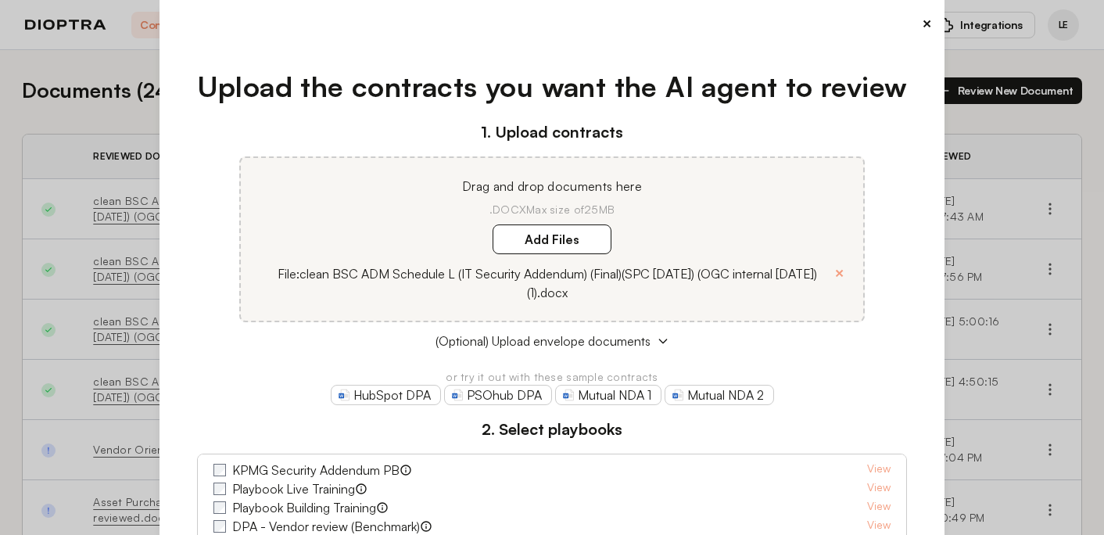
click at [930, 20] on button "×" at bounding box center [927, 24] width 10 height 22
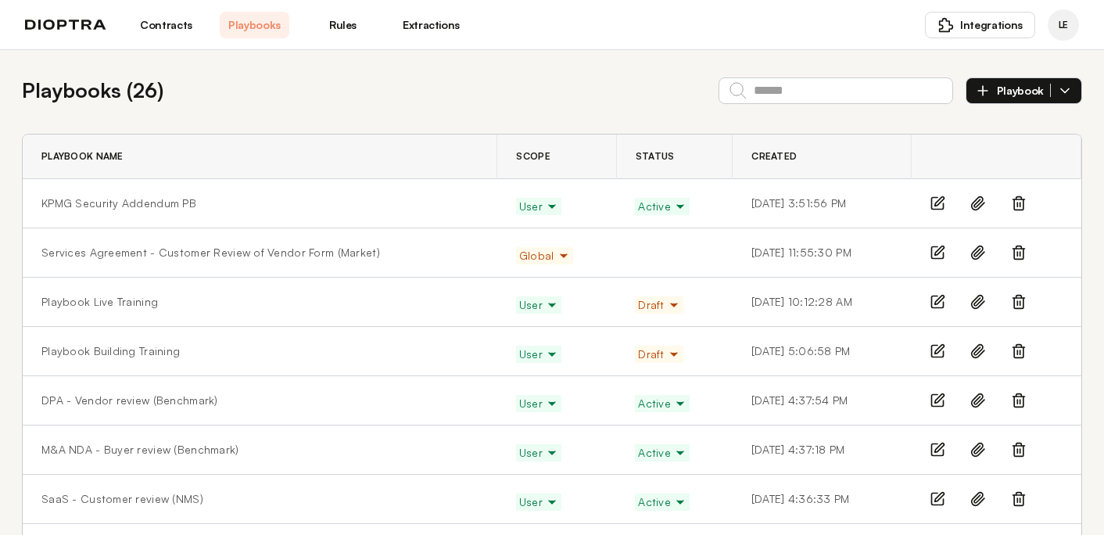
click at [1017, 199] on icon at bounding box center [1019, 198] width 5 height 2
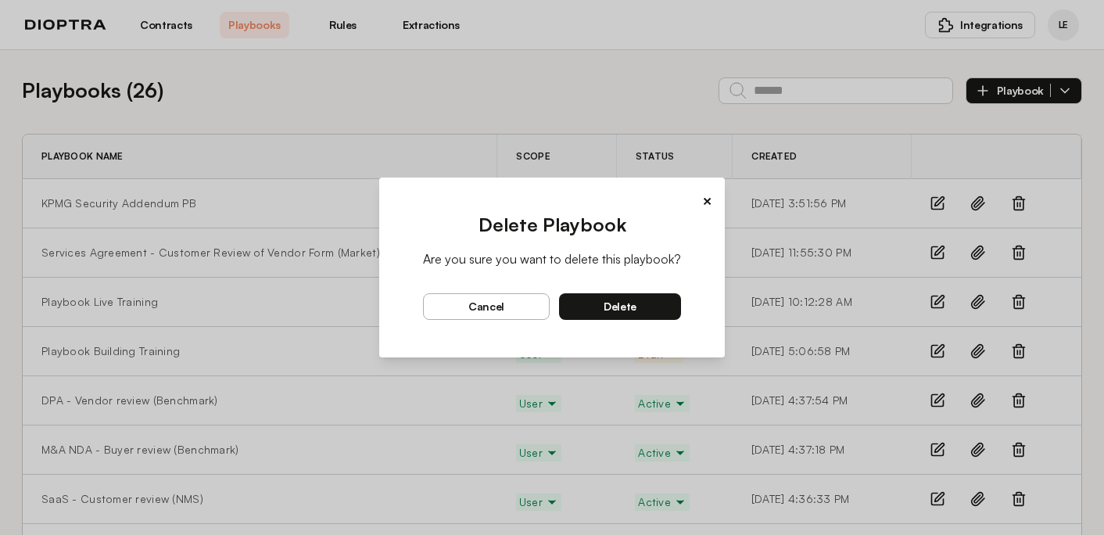
click at [605, 305] on span "delete" at bounding box center [620, 307] width 33 height 14
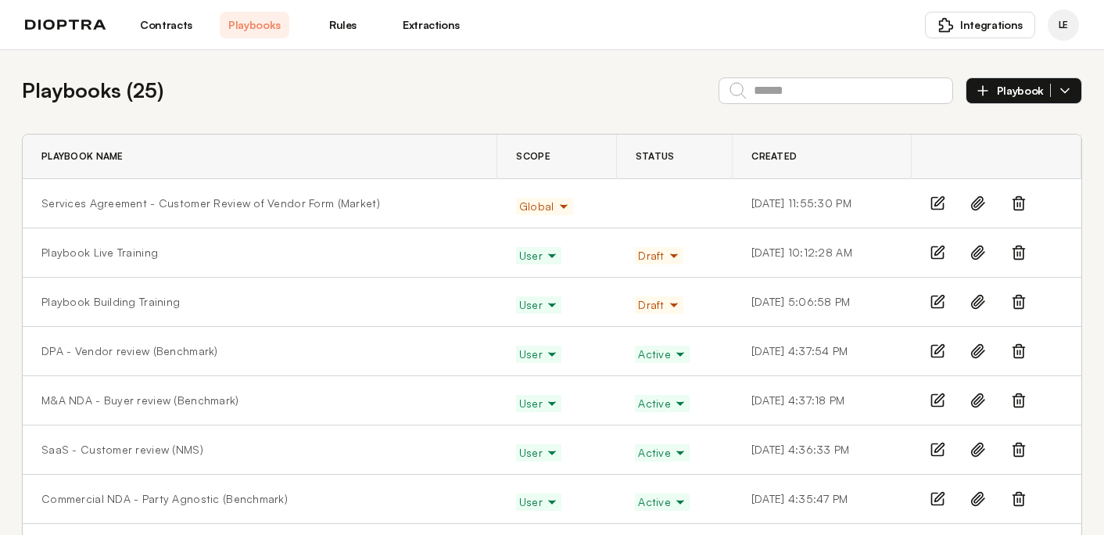
click at [143, 27] on link "Contracts" at bounding box center [166, 25] width 70 height 27
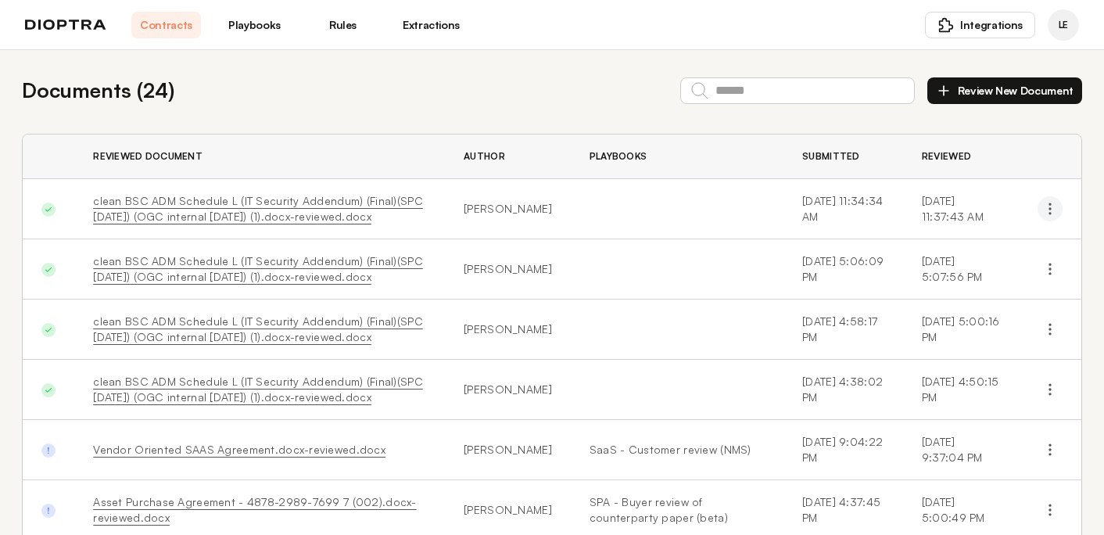
click at [1047, 203] on icon "button" at bounding box center [1051, 209] width 16 height 16
click at [986, 272] on button "Delete" at bounding box center [981, 274] width 142 height 28
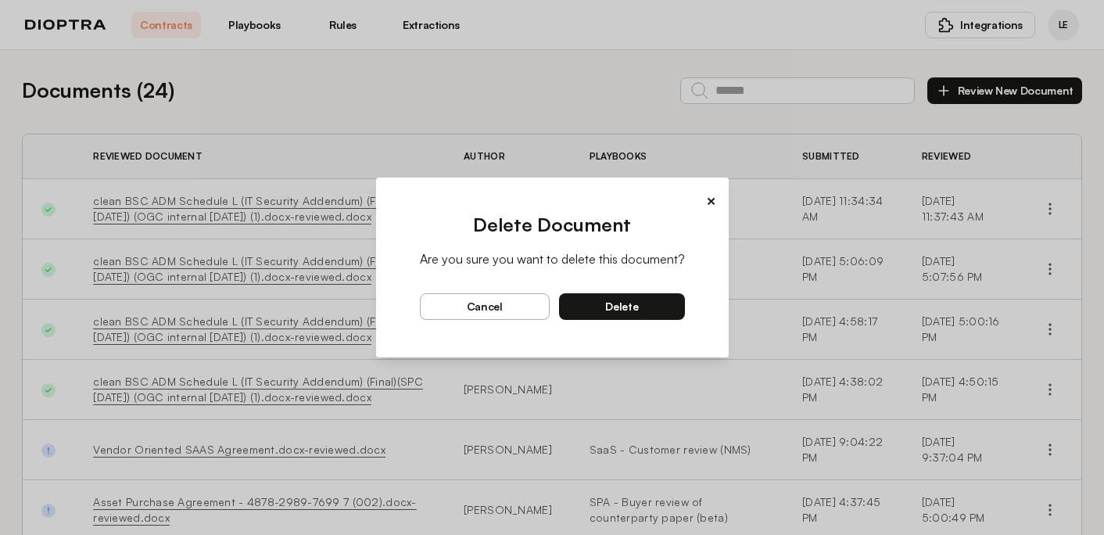
click at [652, 306] on button "delete" at bounding box center [622, 306] width 126 height 27
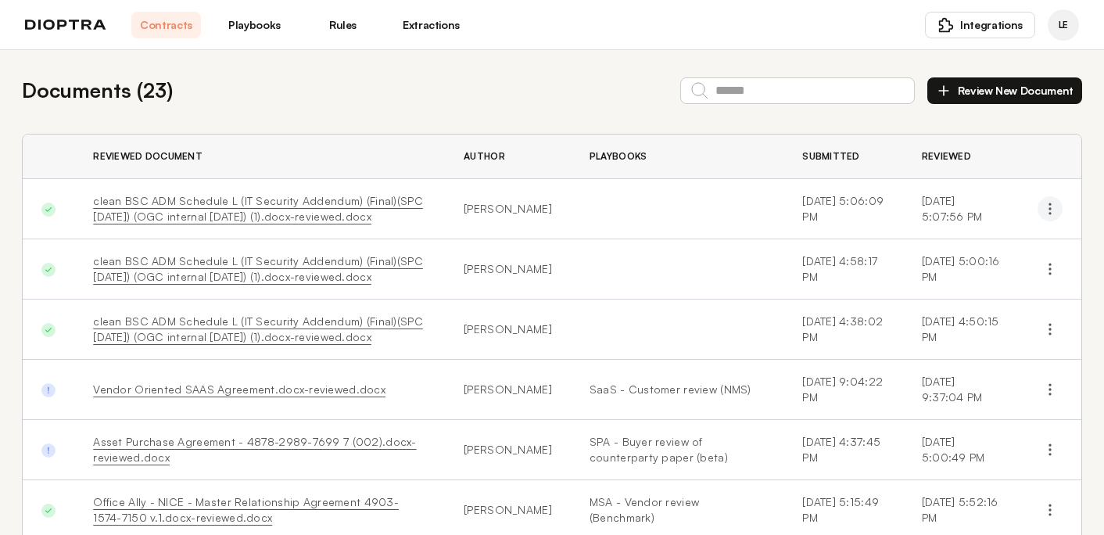
click at [1050, 209] on circle "button" at bounding box center [1051, 209] width 2 height 2
click at [935, 272] on icon "button" at bounding box center [929, 274] width 13 height 13
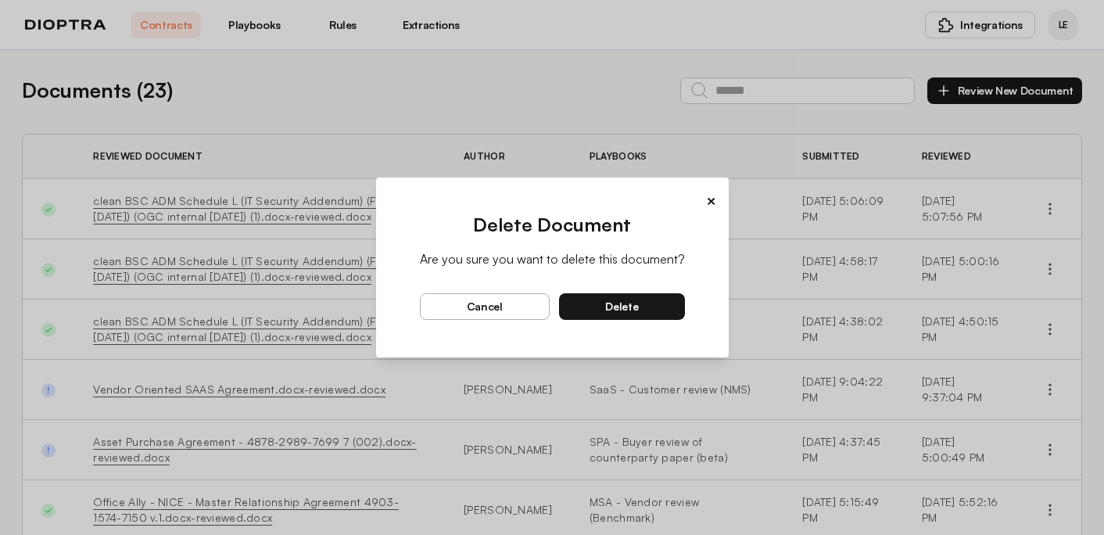
click at [625, 310] on span "delete" at bounding box center [621, 307] width 33 height 14
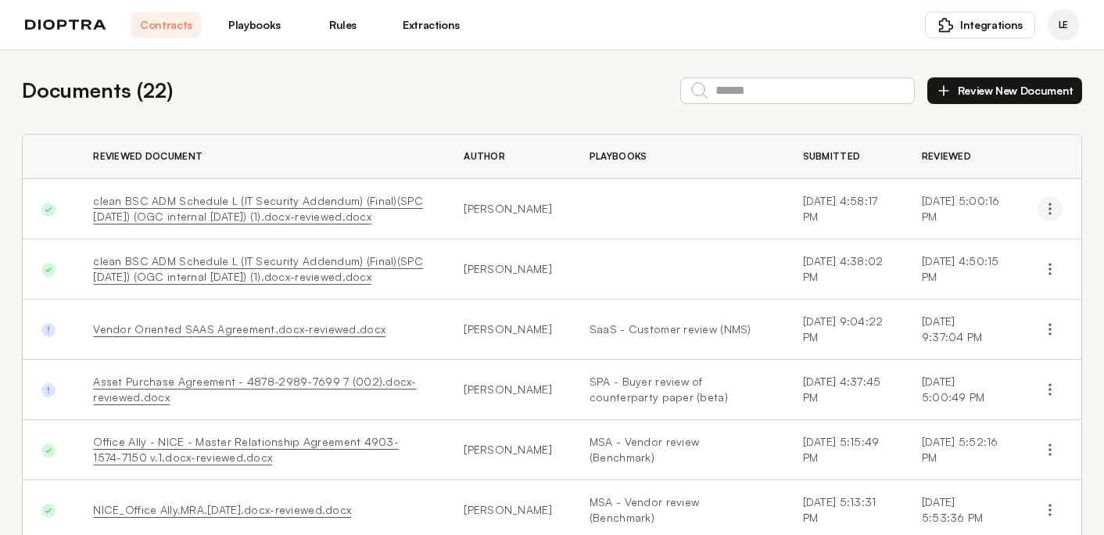
click at [1059, 203] on button "button" at bounding box center [1050, 208] width 25 height 25
click at [943, 269] on button "Delete" at bounding box center [981, 274] width 142 height 28
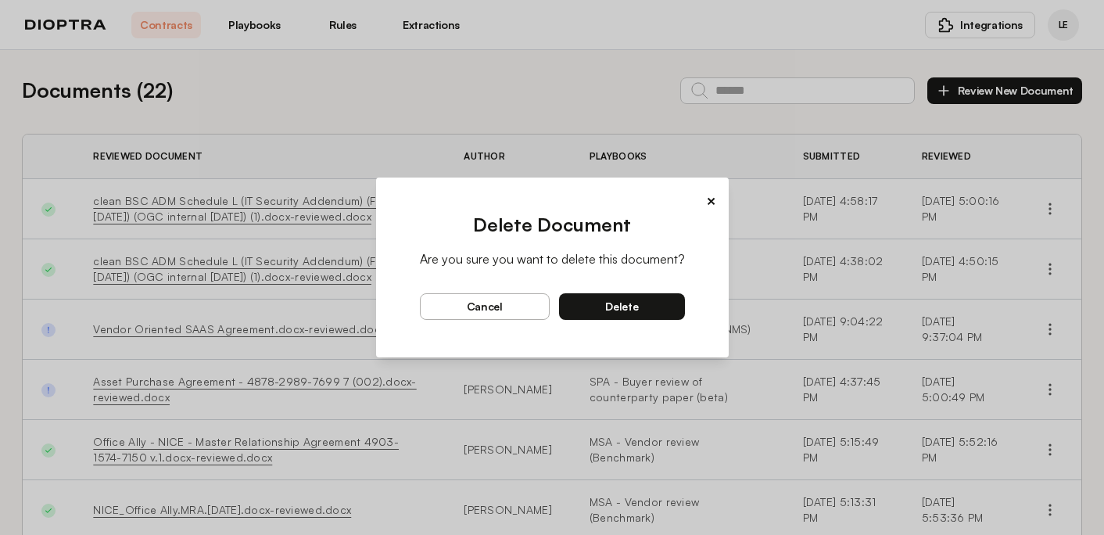
click at [665, 303] on button "delete" at bounding box center [622, 306] width 126 height 27
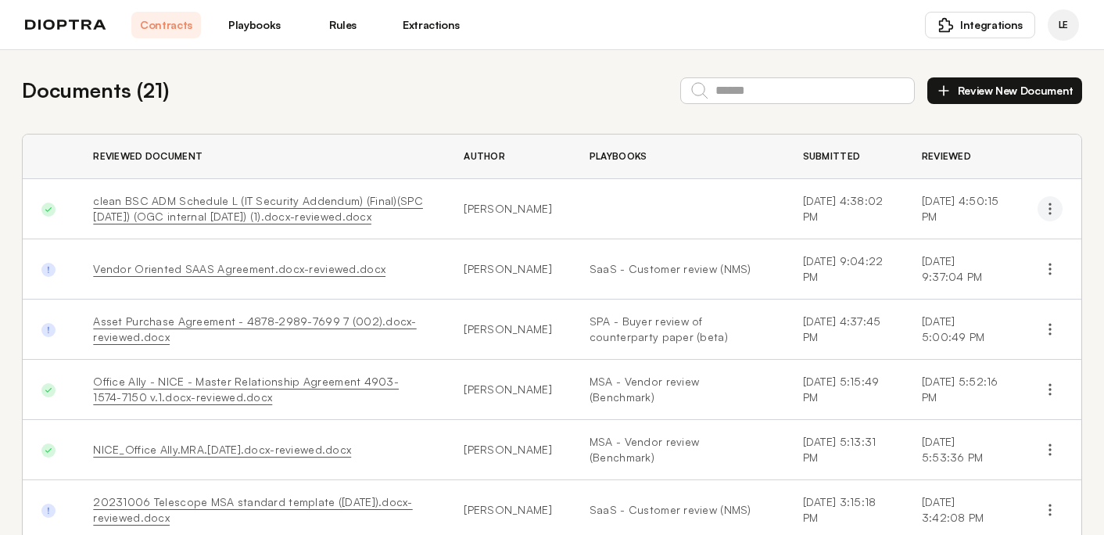
click at [1047, 209] on icon "button" at bounding box center [1051, 209] width 16 height 16
click at [980, 265] on button "Delete" at bounding box center [981, 274] width 142 height 28
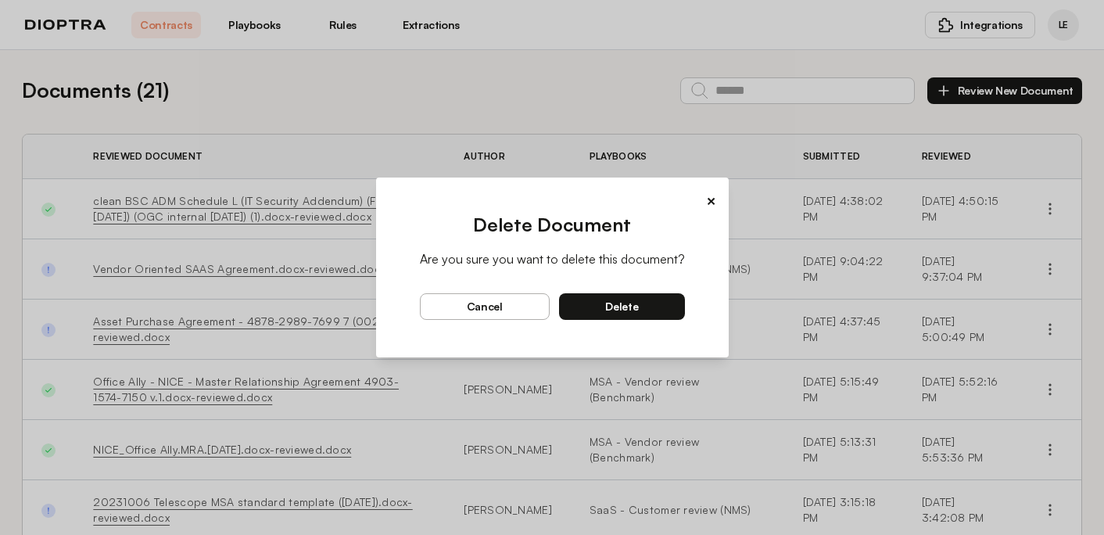
click at [610, 305] on span "delete" at bounding box center [621, 307] width 33 height 14
